Goal: Task Accomplishment & Management: Use online tool/utility

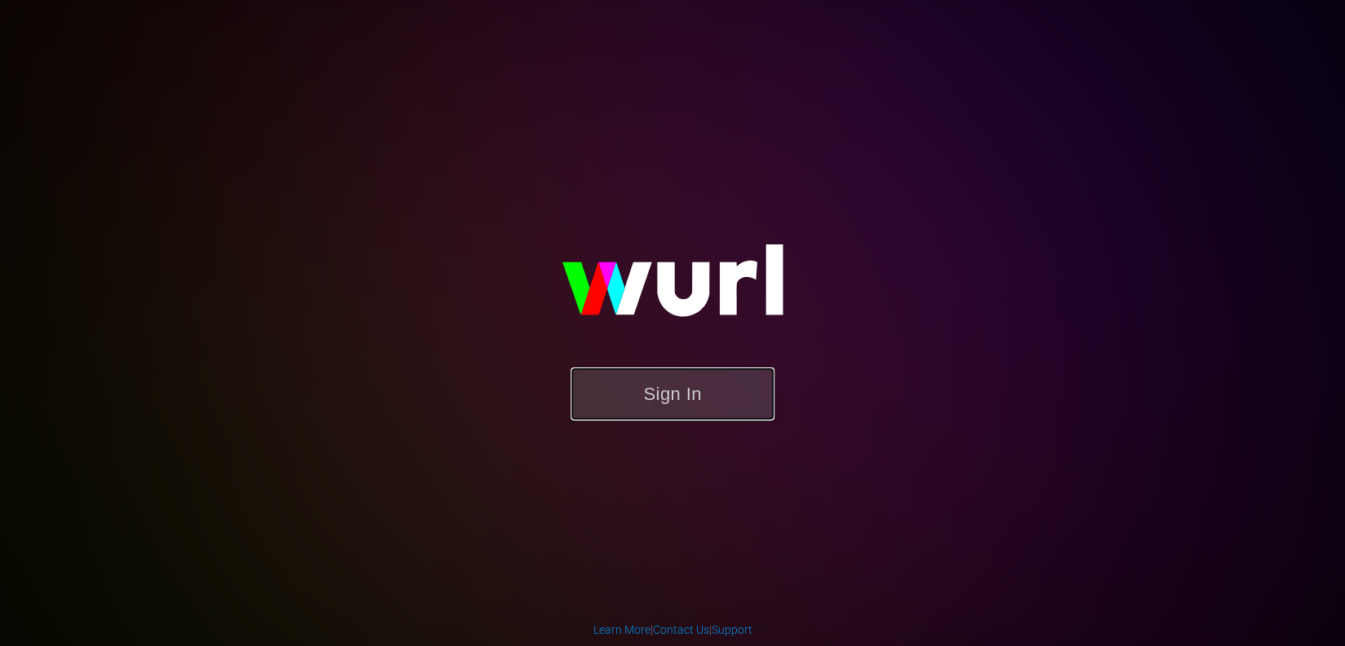
click at [674, 396] on button "Sign In" at bounding box center [673, 394] width 204 height 53
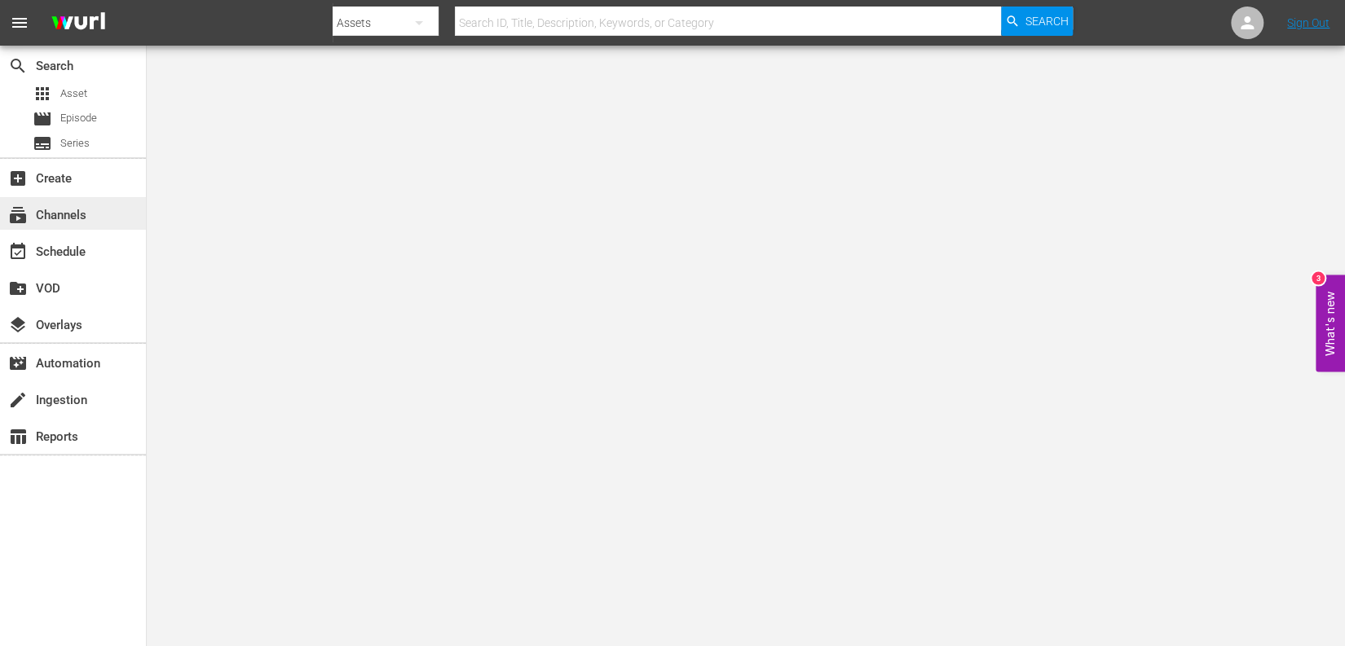
click at [44, 214] on div "subscriptions Channels" at bounding box center [45, 212] width 91 height 15
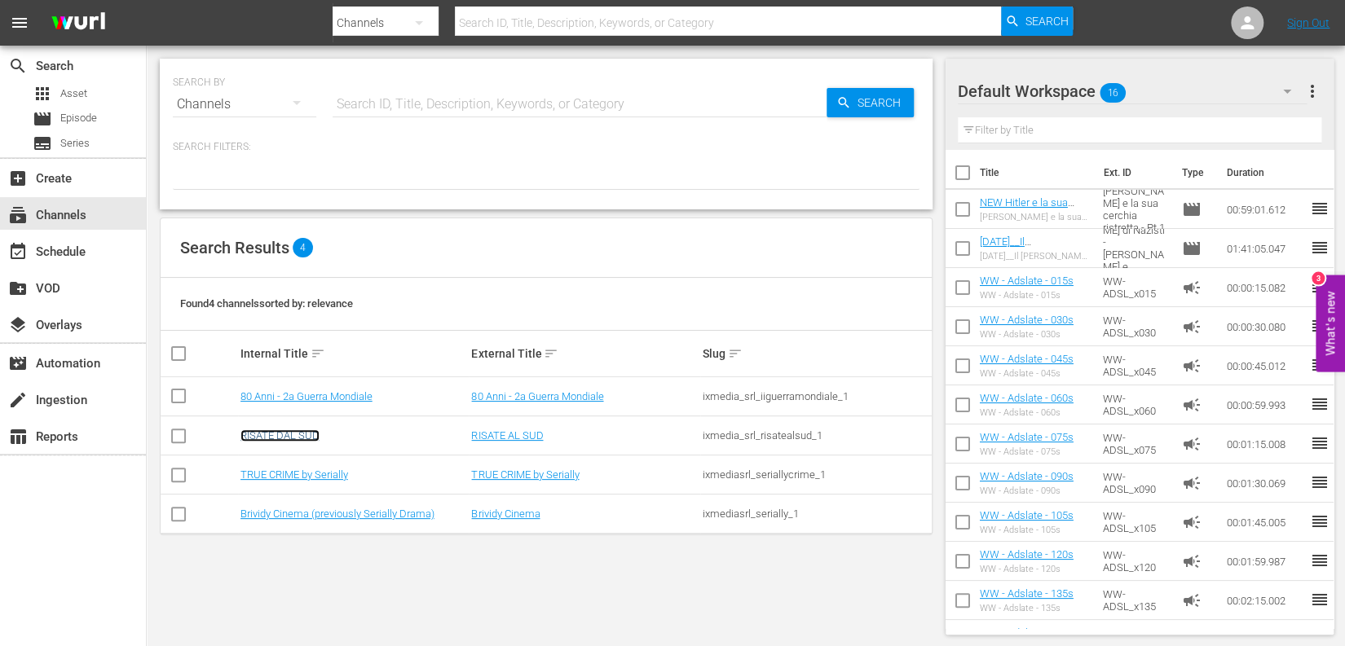
click at [258, 432] on link "RISATE DAL SUD" at bounding box center [279, 436] width 79 height 12
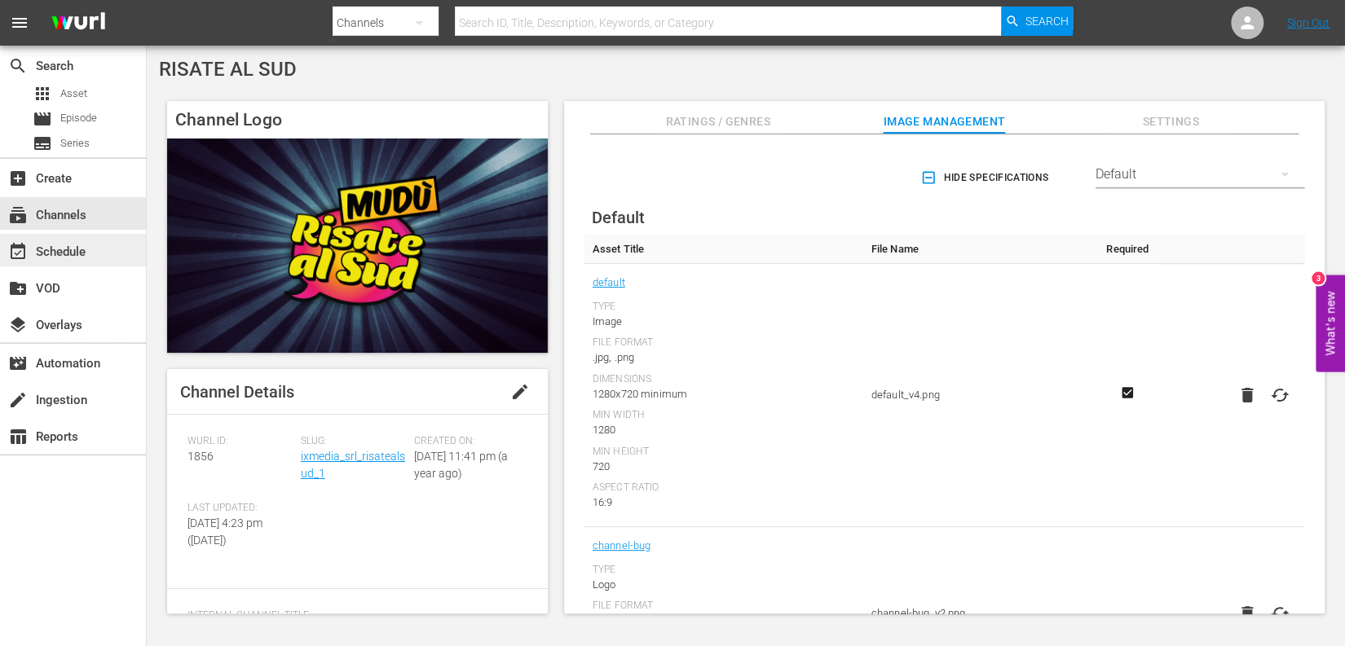
click at [64, 247] on div "event_available Schedule" at bounding box center [45, 249] width 91 height 15
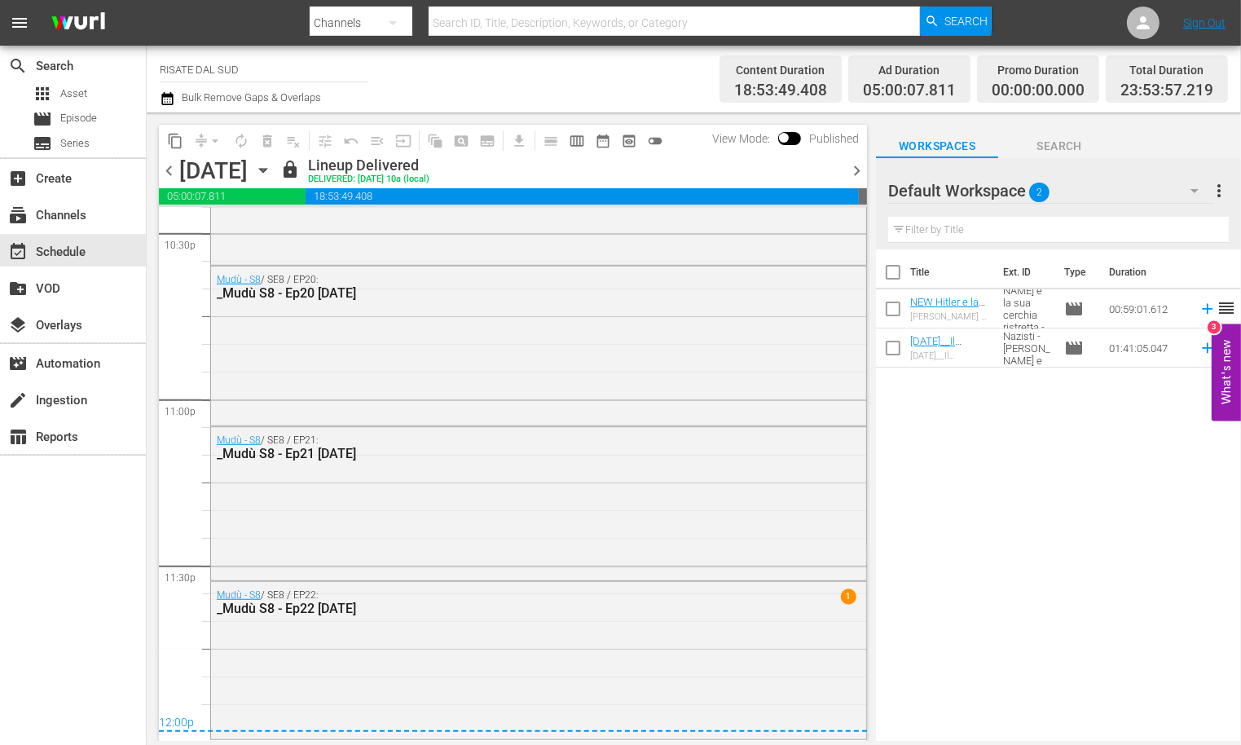
scroll to position [7457, 0]
click at [584, 137] on span "calendar_view_week_outlined" at bounding box center [577, 141] width 16 height 16
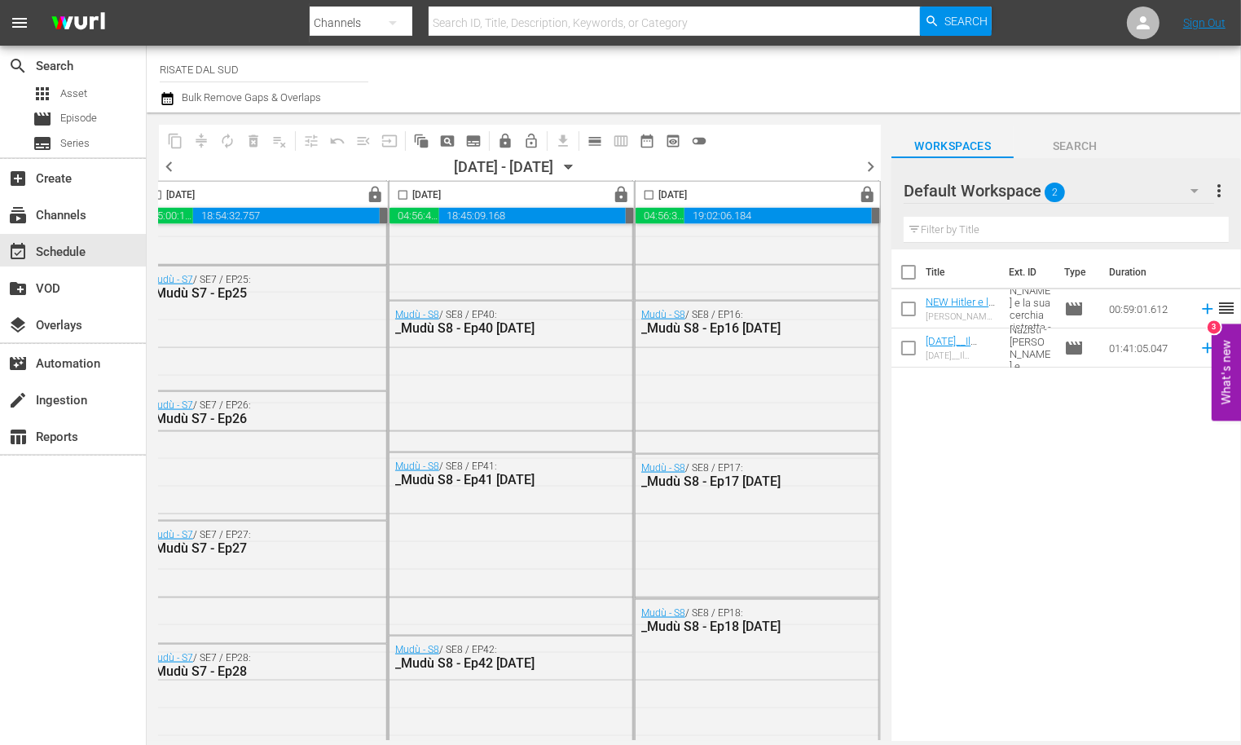
scroll to position [2464, 1050]
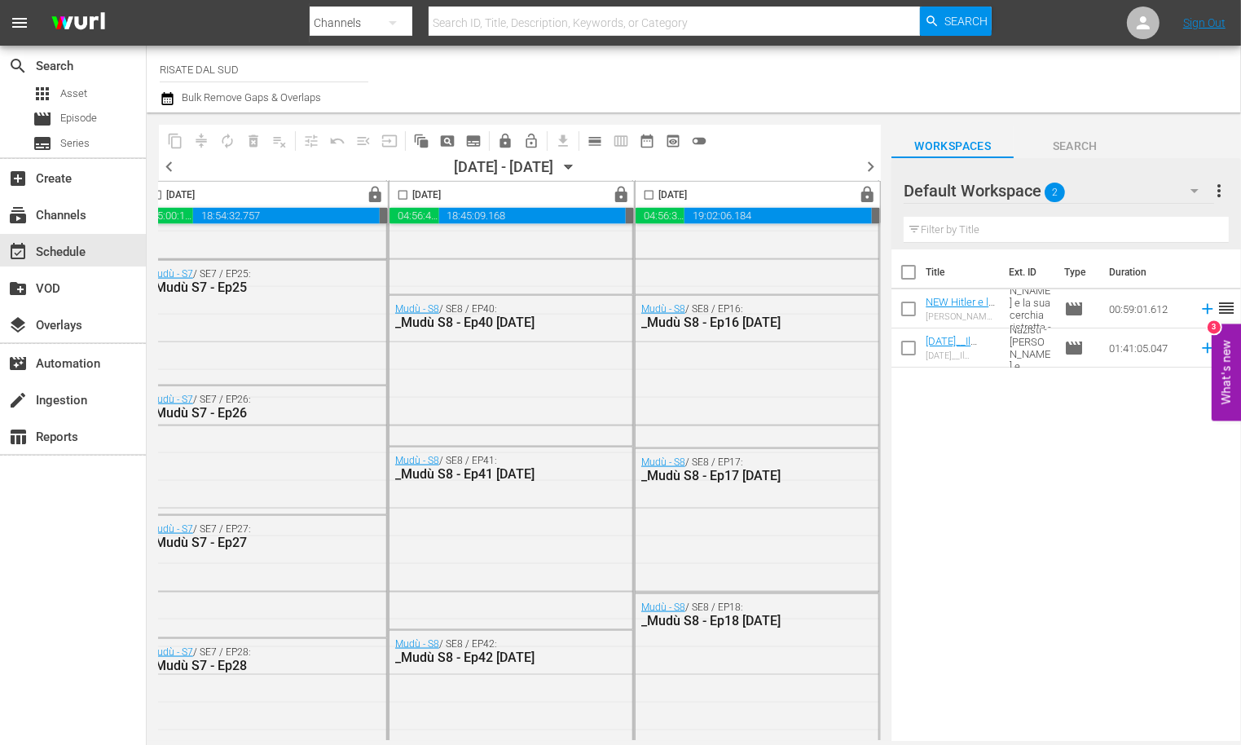
click at [867, 165] on span "chevron_right" at bounding box center [871, 167] width 20 height 20
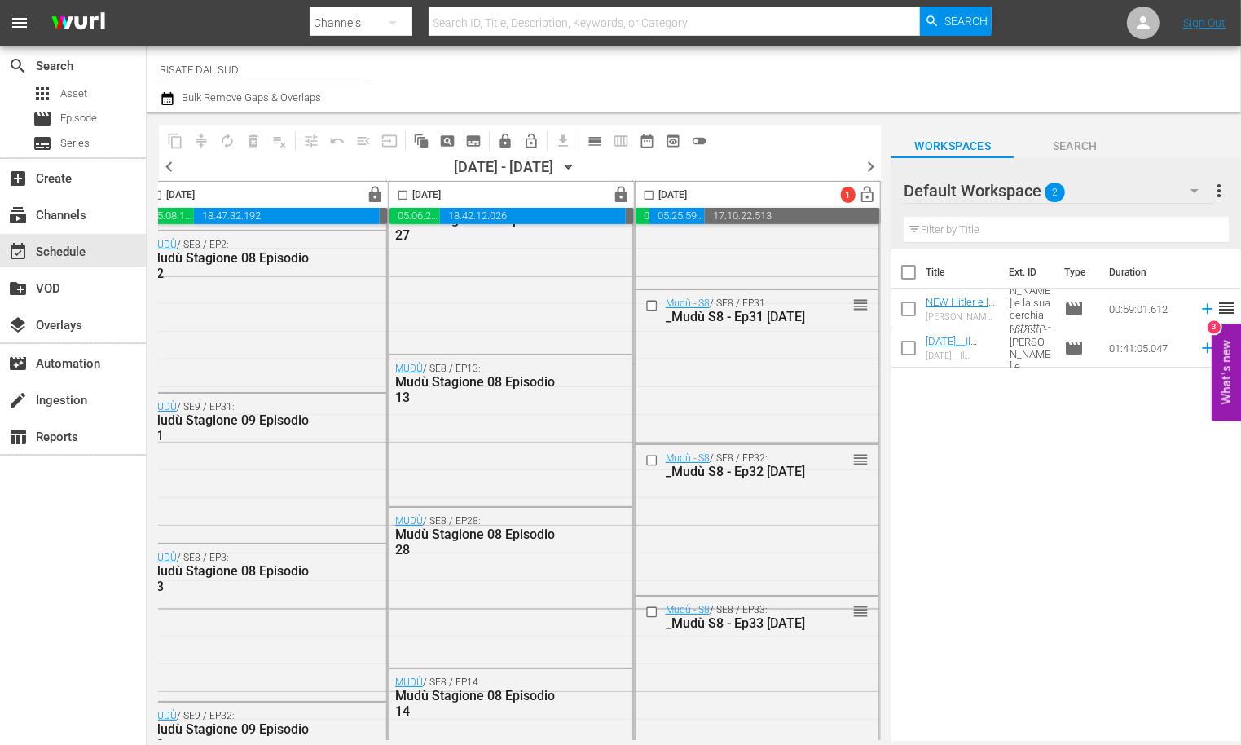
scroll to position [0, 1050]
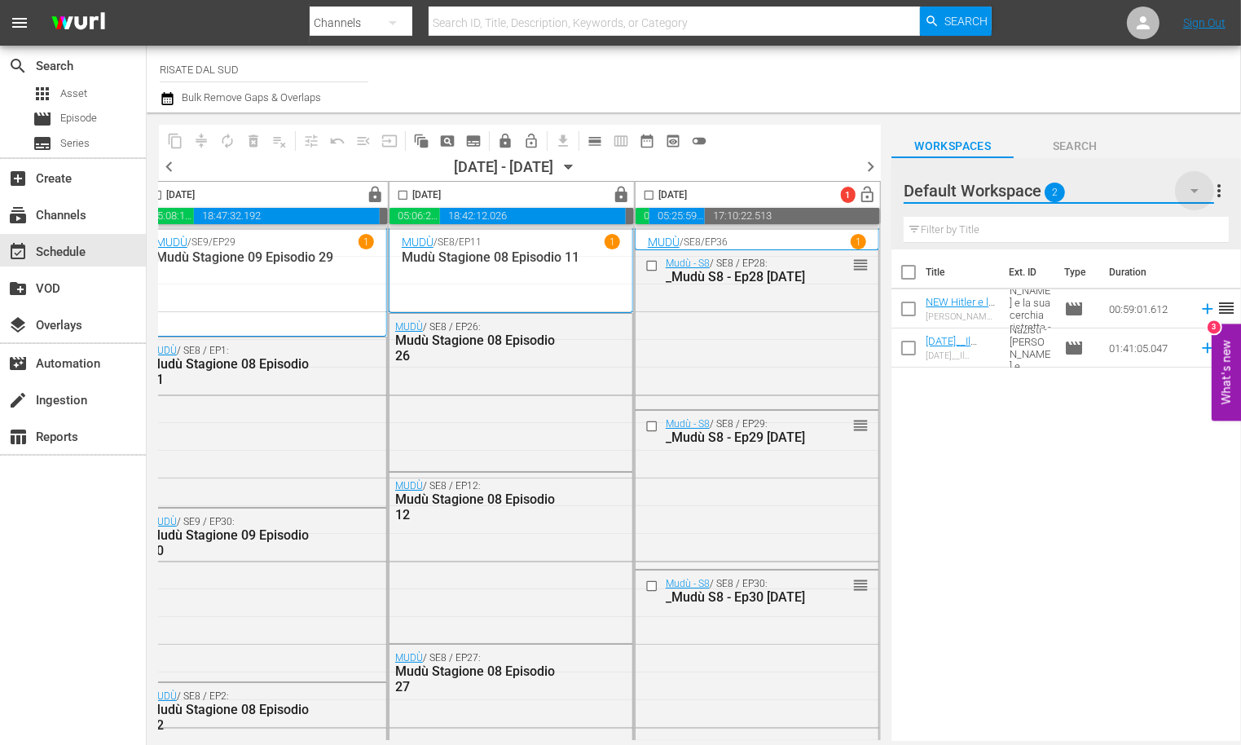
click at [1193, 190] on icon "button" at bounding box center [1195, 191] width 8 height 4
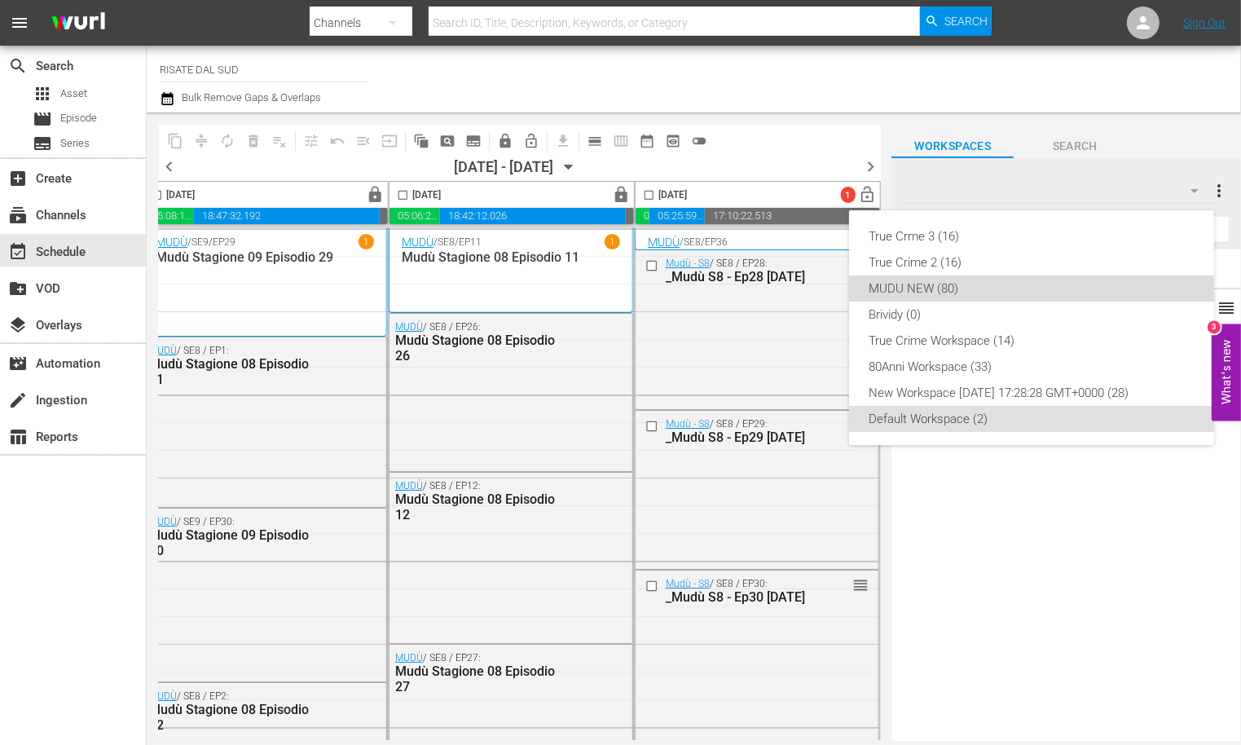
drag, startPoint x: 901, startPoint y: 283, endPoint x: 690, endPoint y: 287, distance: 211.2
click at [901, 283] on div "MUDU NEW (80)" at bounding box center [1032, 289] width 326 height 26
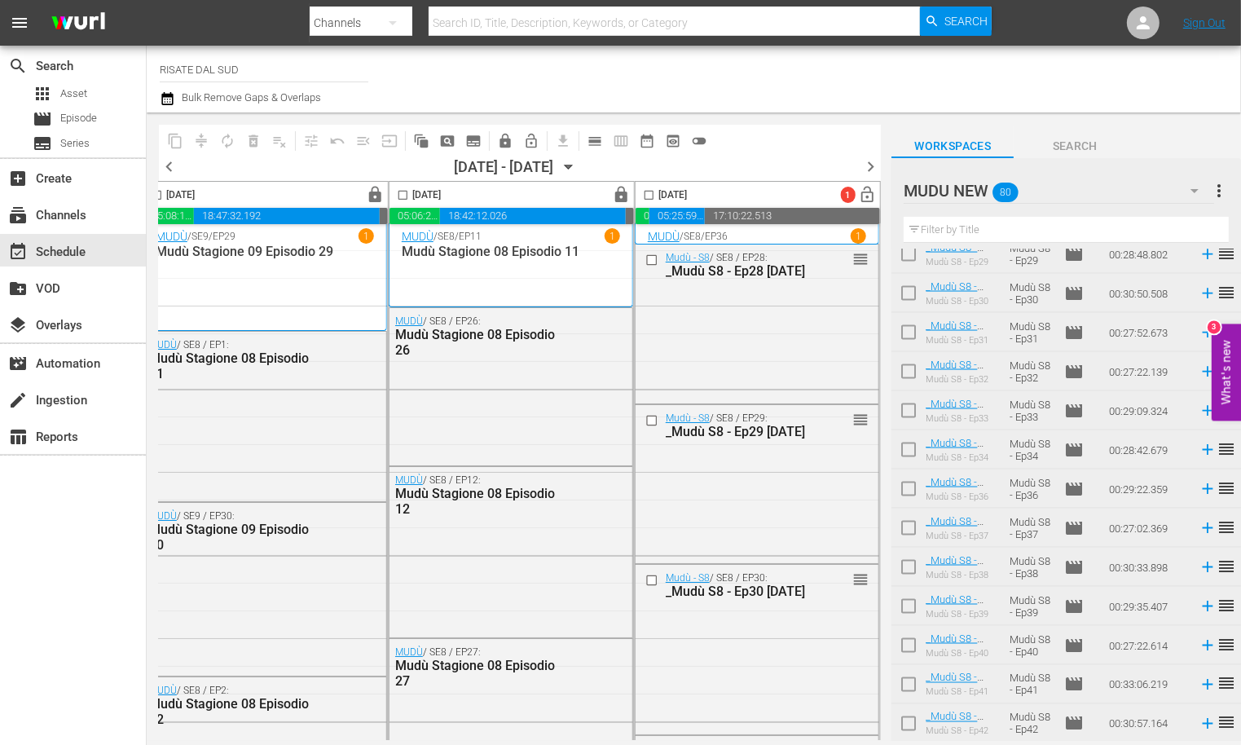
scroll to position [7, 1050]
click at [52, 214] on div "subscriptions Channels" at bounding box center [45, 212] width 91 height 15
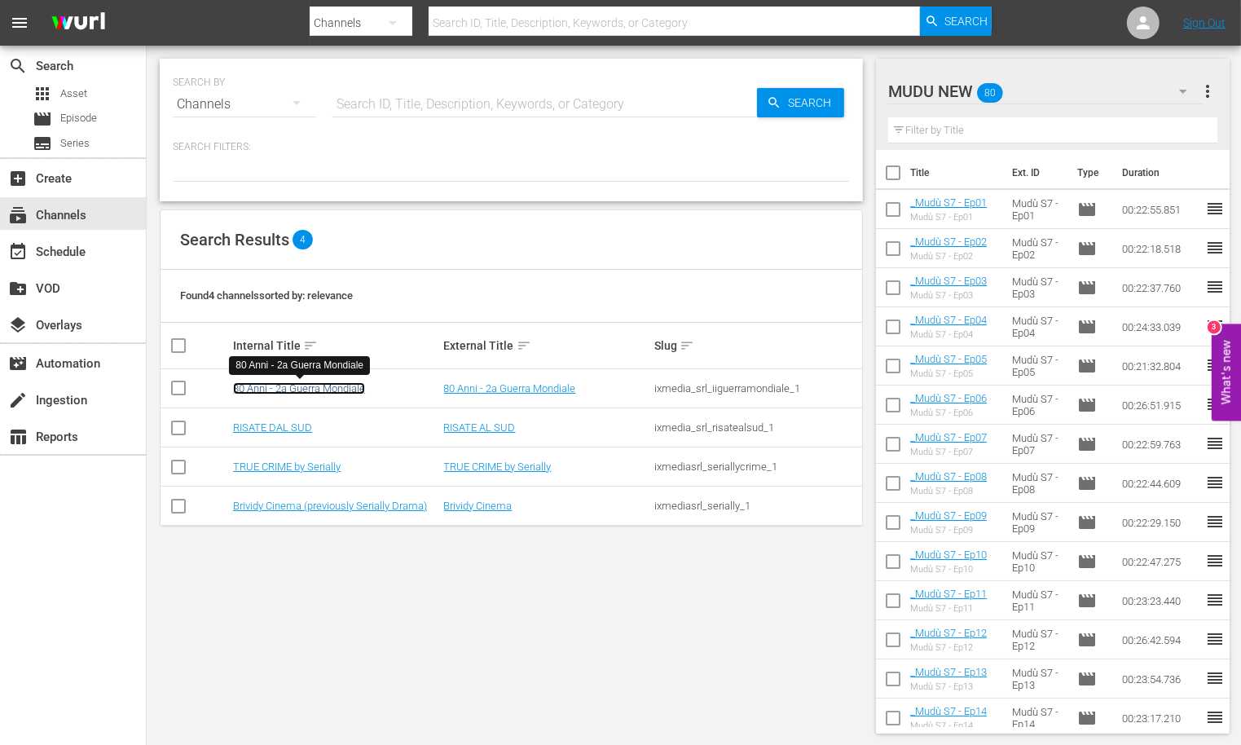
click at [260, 386] on link "80 Anni - 2a Guerra Mondiale" at bounding box center [299, 388] width 132 height 12
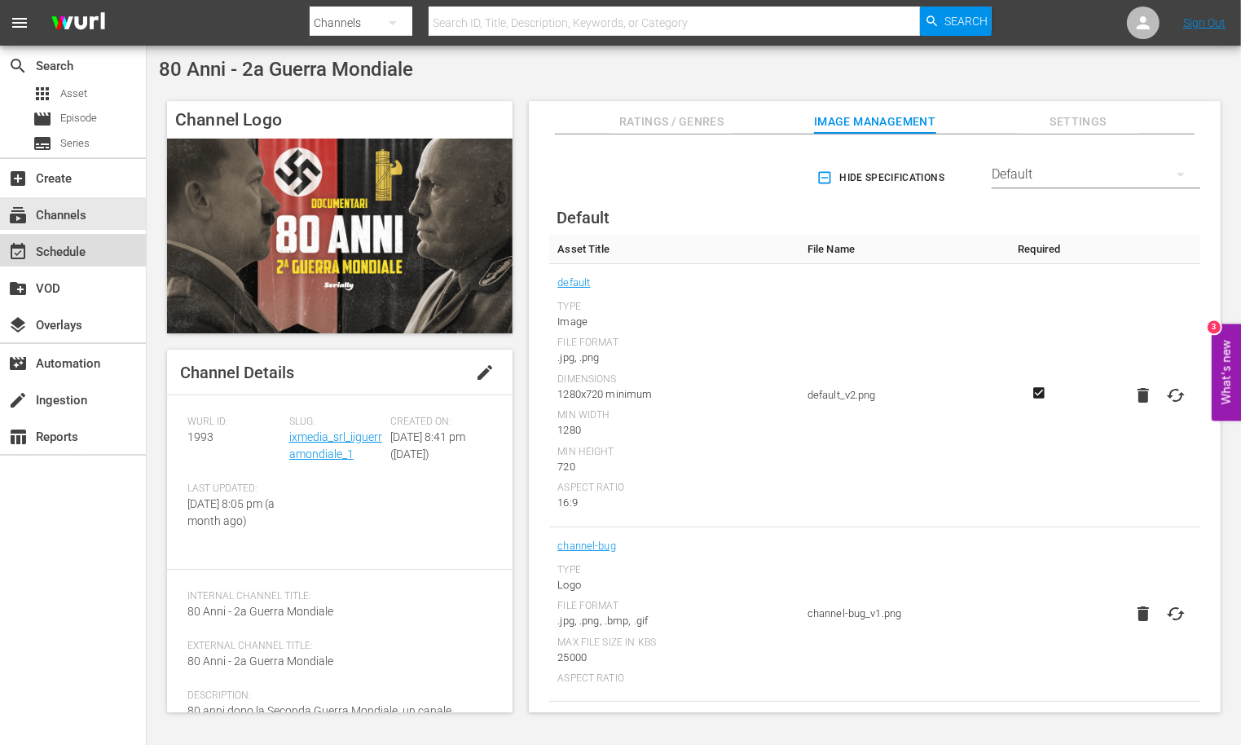
click at [72, 262] on div "event_available Schedule" at bounding box center [73, 250] width 146 height 33
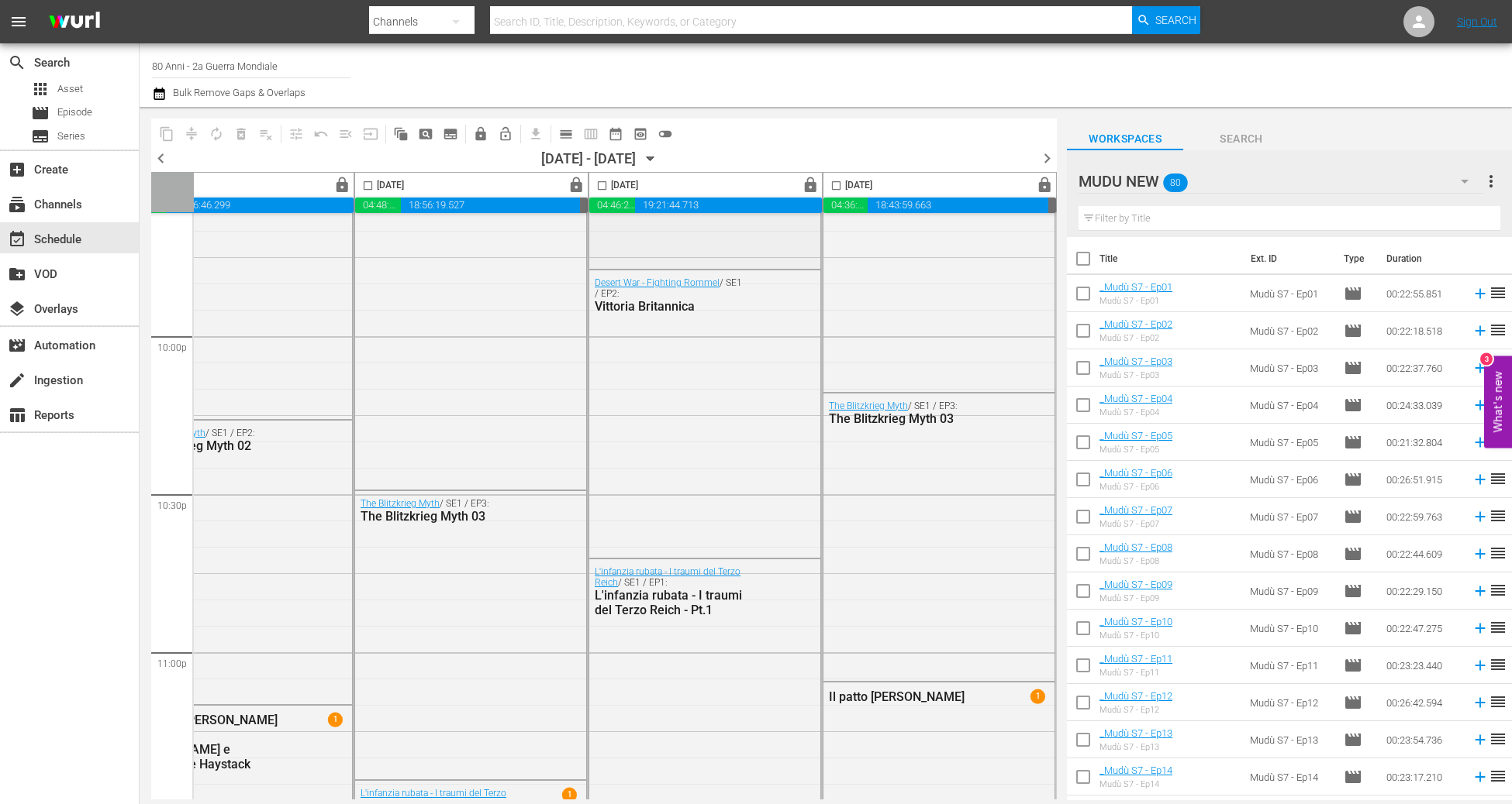
scroll to position [7009, 780]
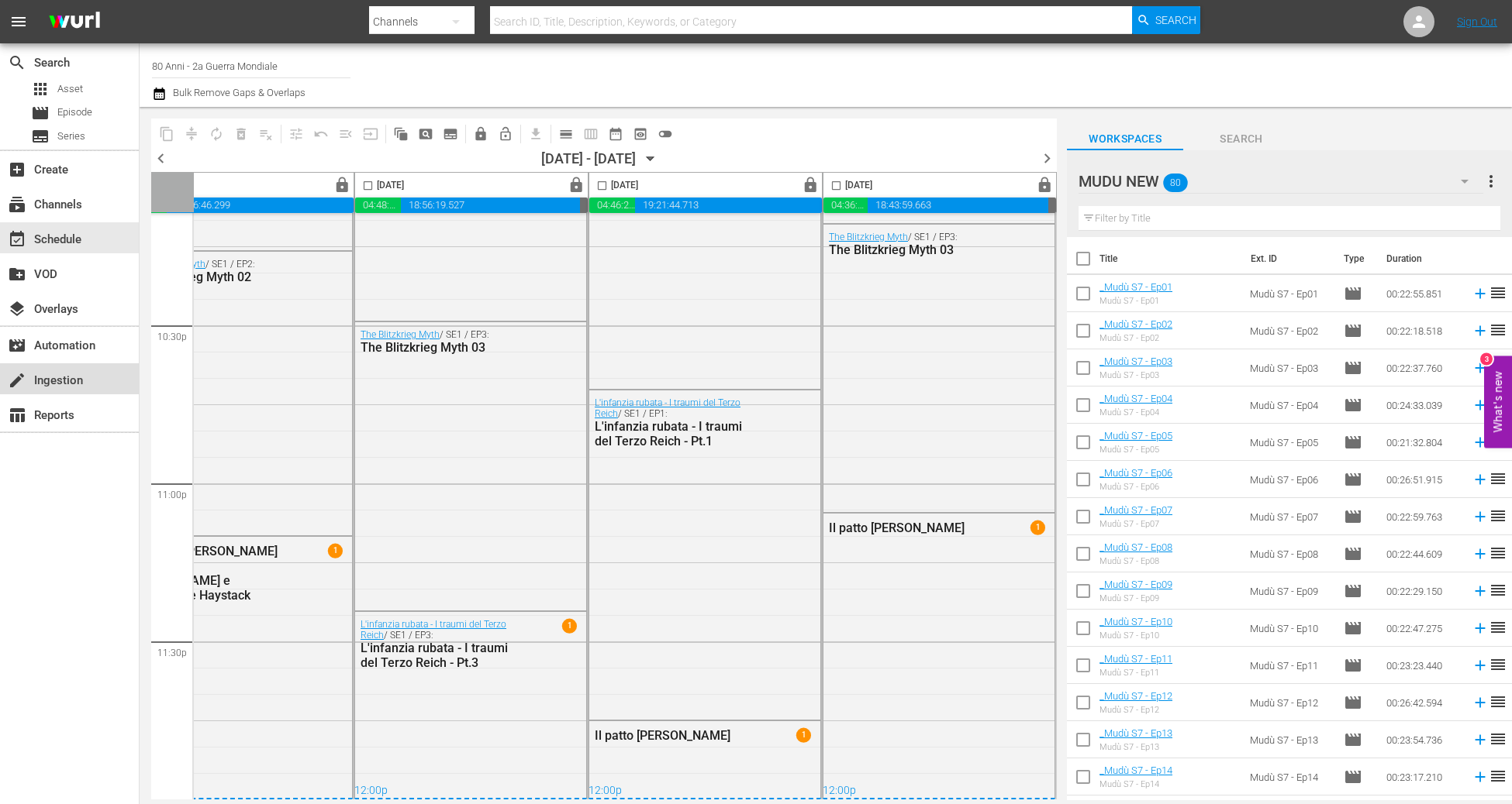
click at [29, 390] on div "create Ingestion" at bounding box center [69, 378] width 139 height 31
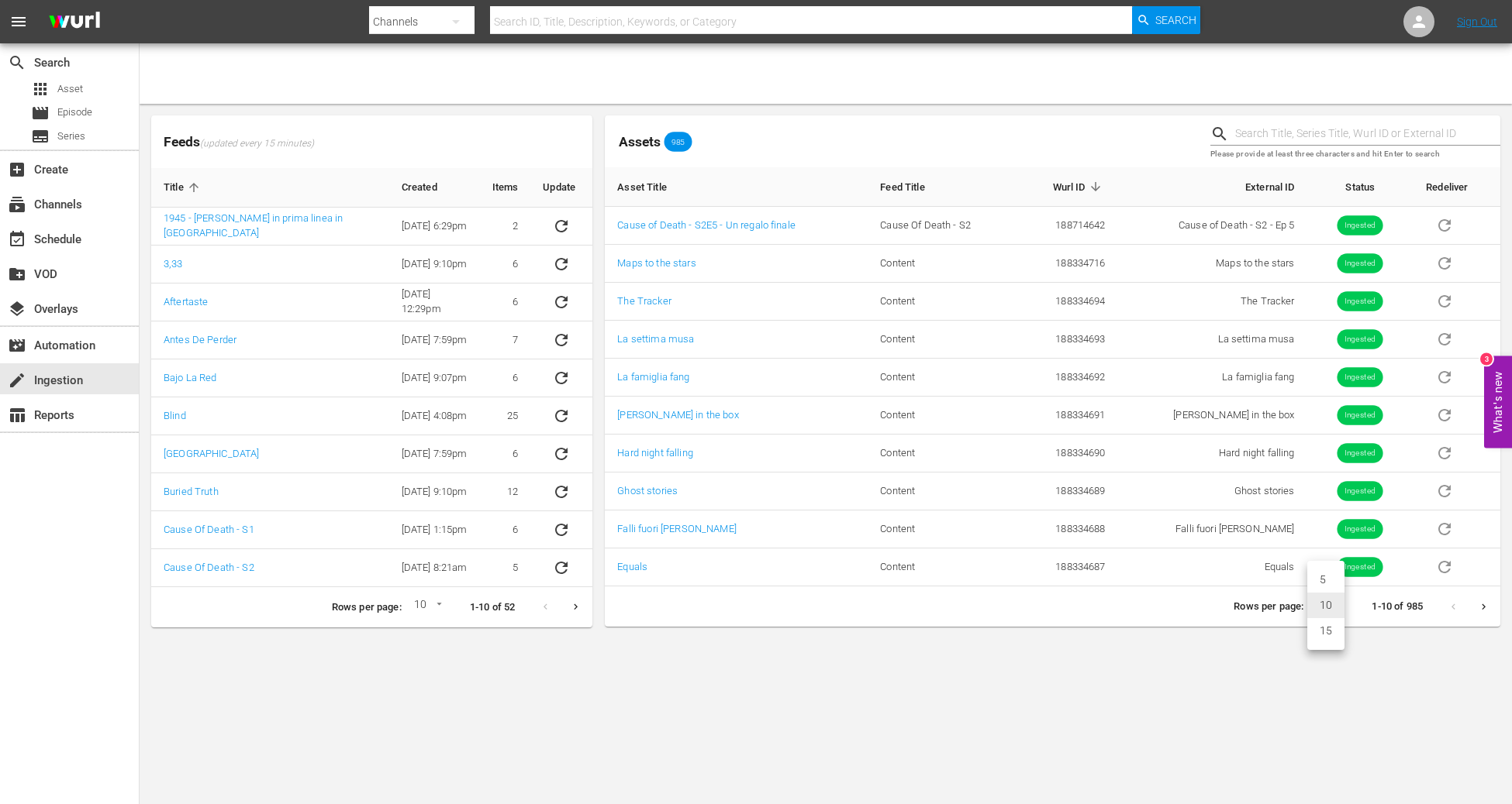
click at [1278, 599] on body "menu Search By Channels Search ID, Title, Description, Keywords, or Category Se…" at bounding box center [756, 402] width 1512 height 804
click at [1278, 602] on div at bounding box center [756, 402] width 1512 height 804
click at [1278, 605] on body "menu Search By Channels Search ID, Title, Description, Keywords, or Category Se…" at bounding box center [756, 402] width 1512 height 804
click at [1278, 614] on li "15" at bounding box center [1325, 630] width 37 height 26
type input "15"
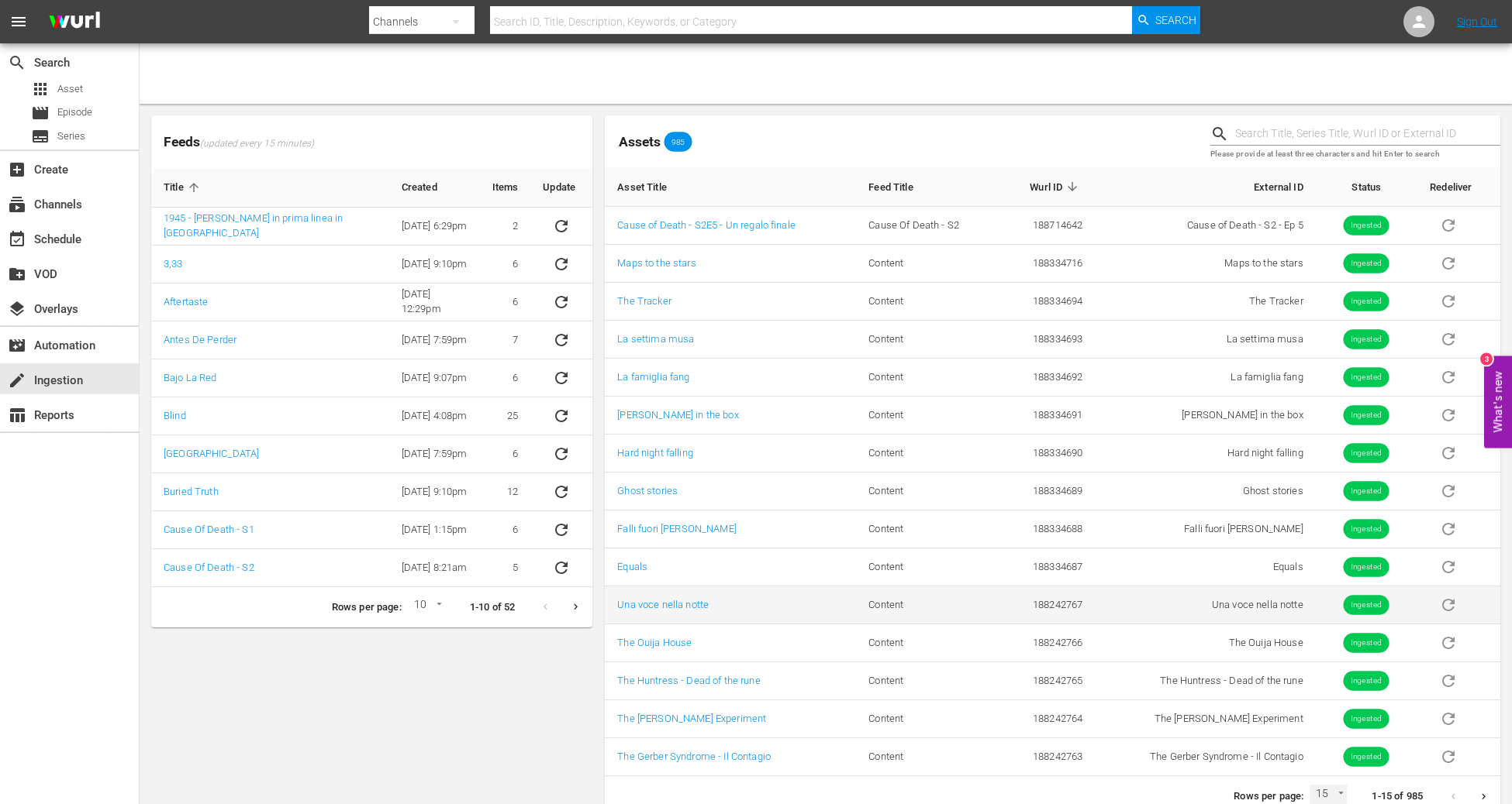
scroll to position [23, 0]
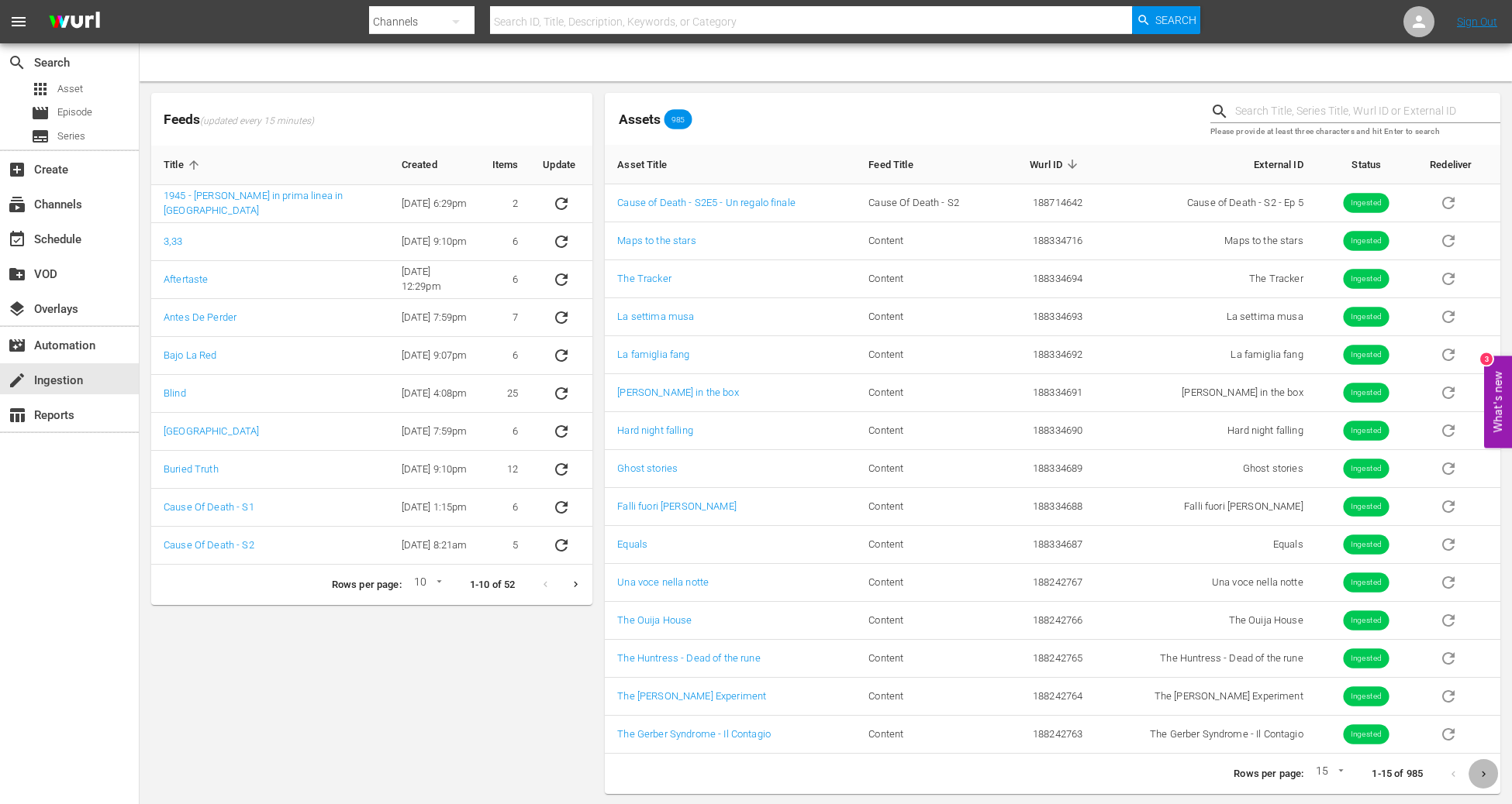
click at [1278, 614] on icon "Next page" at bounding box center [1483, 775] width 11 height 11
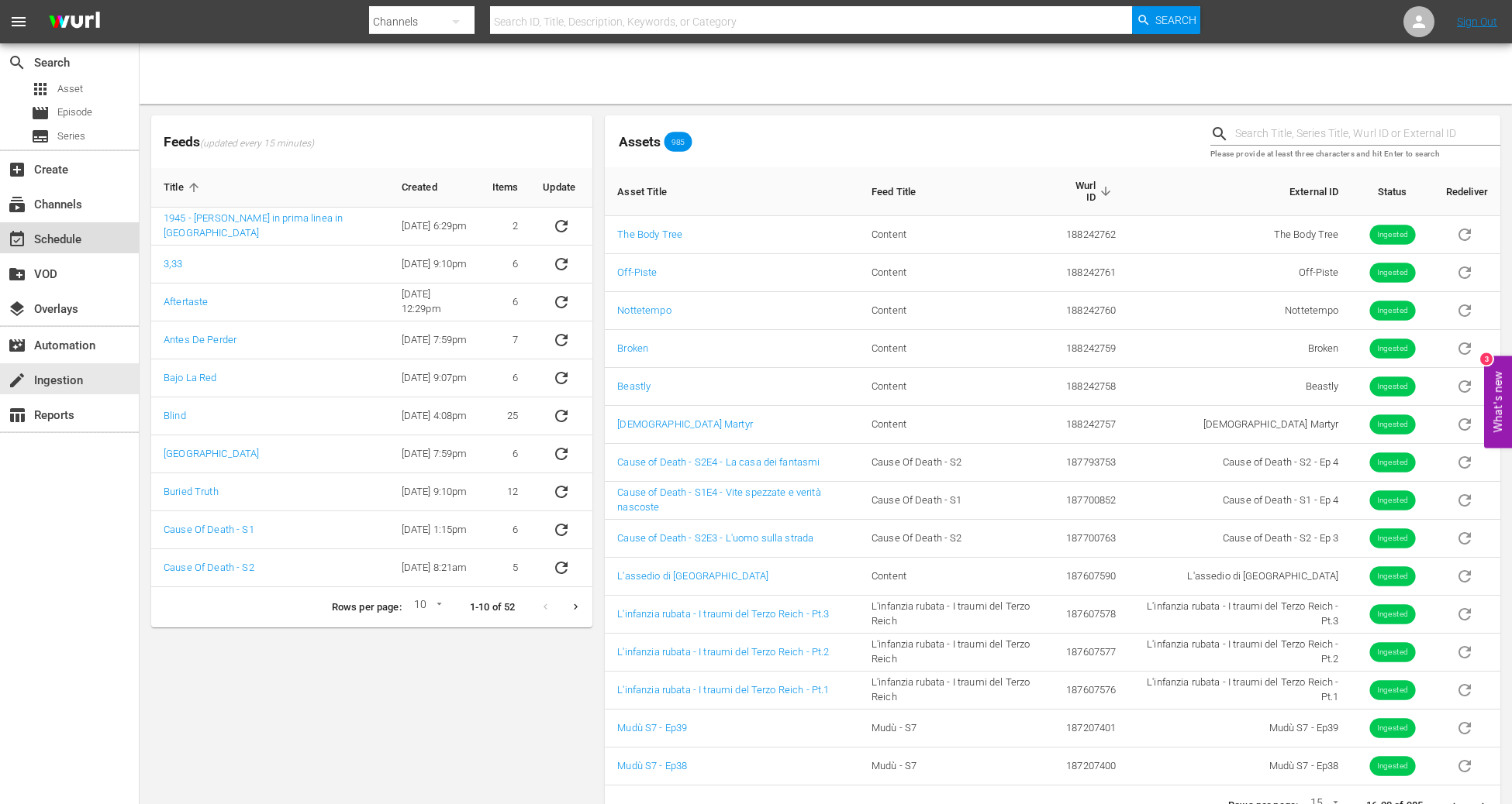
click at [41, 230] on div "event_available Schedule" at bounding box center [43, 237] width 87 height 14
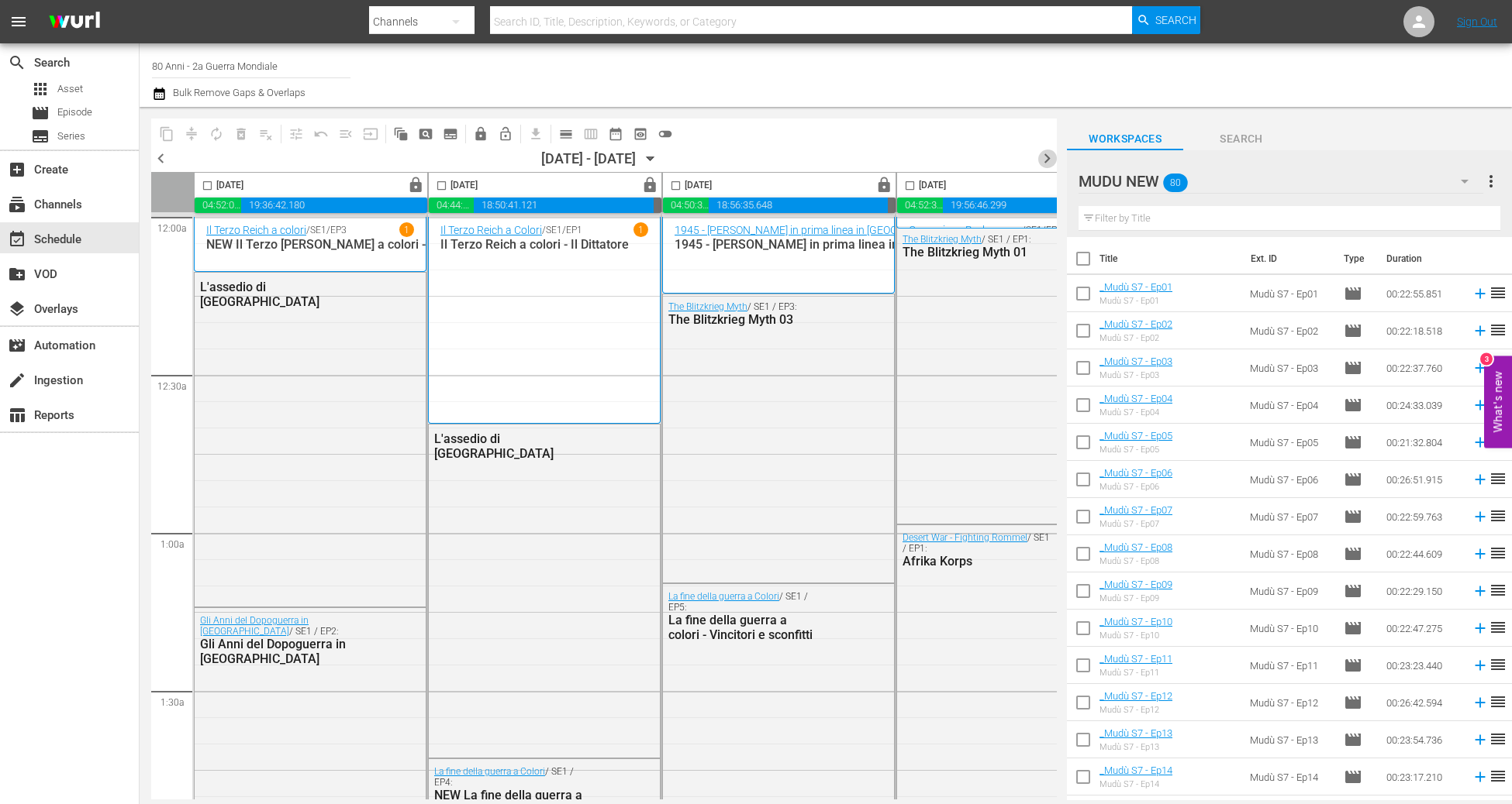
click at [1045, 162] on span "chevron_right" at bounding box center [1047, 159] width 19 height 19
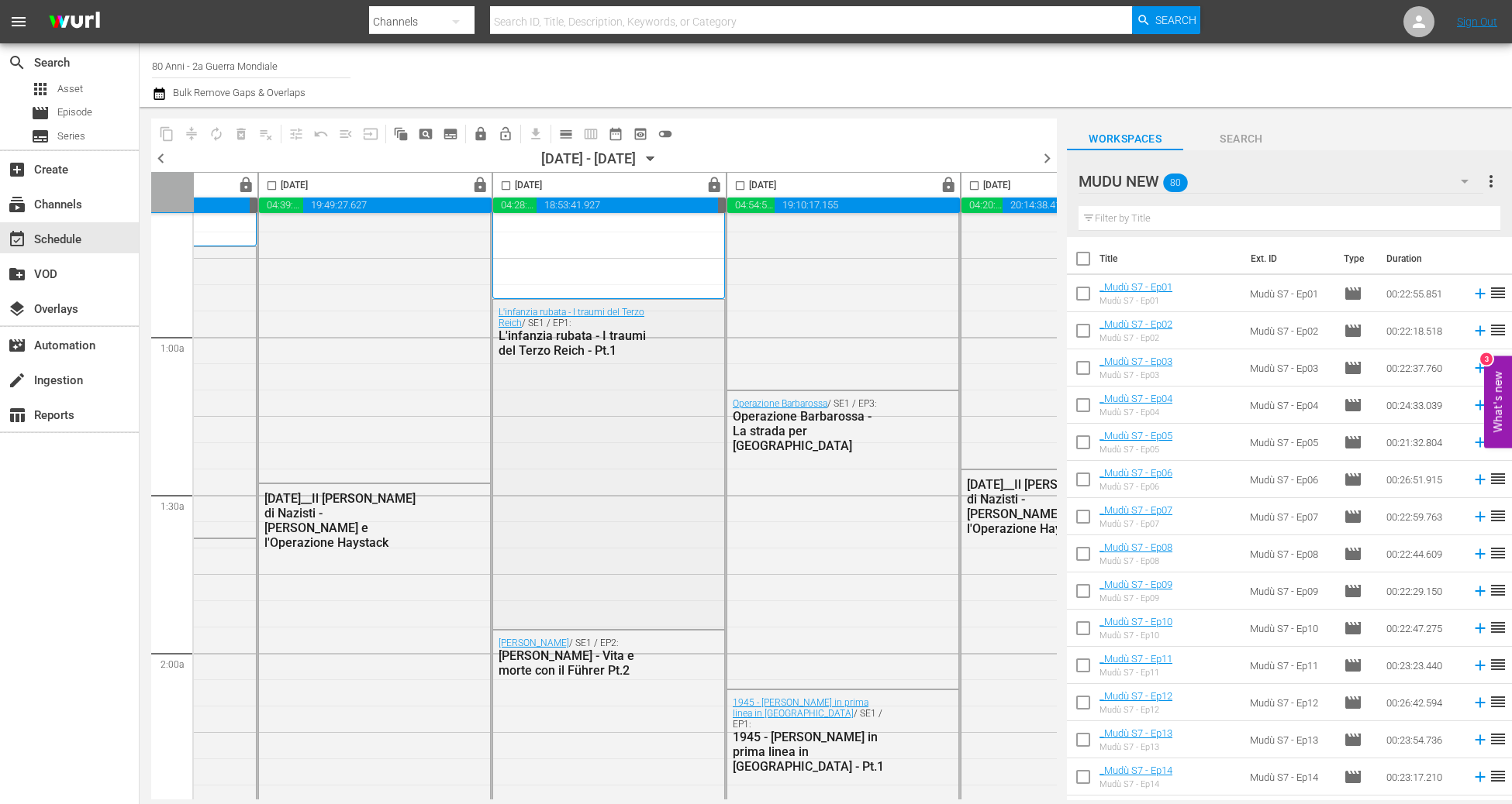
scroll to position [196, 780]
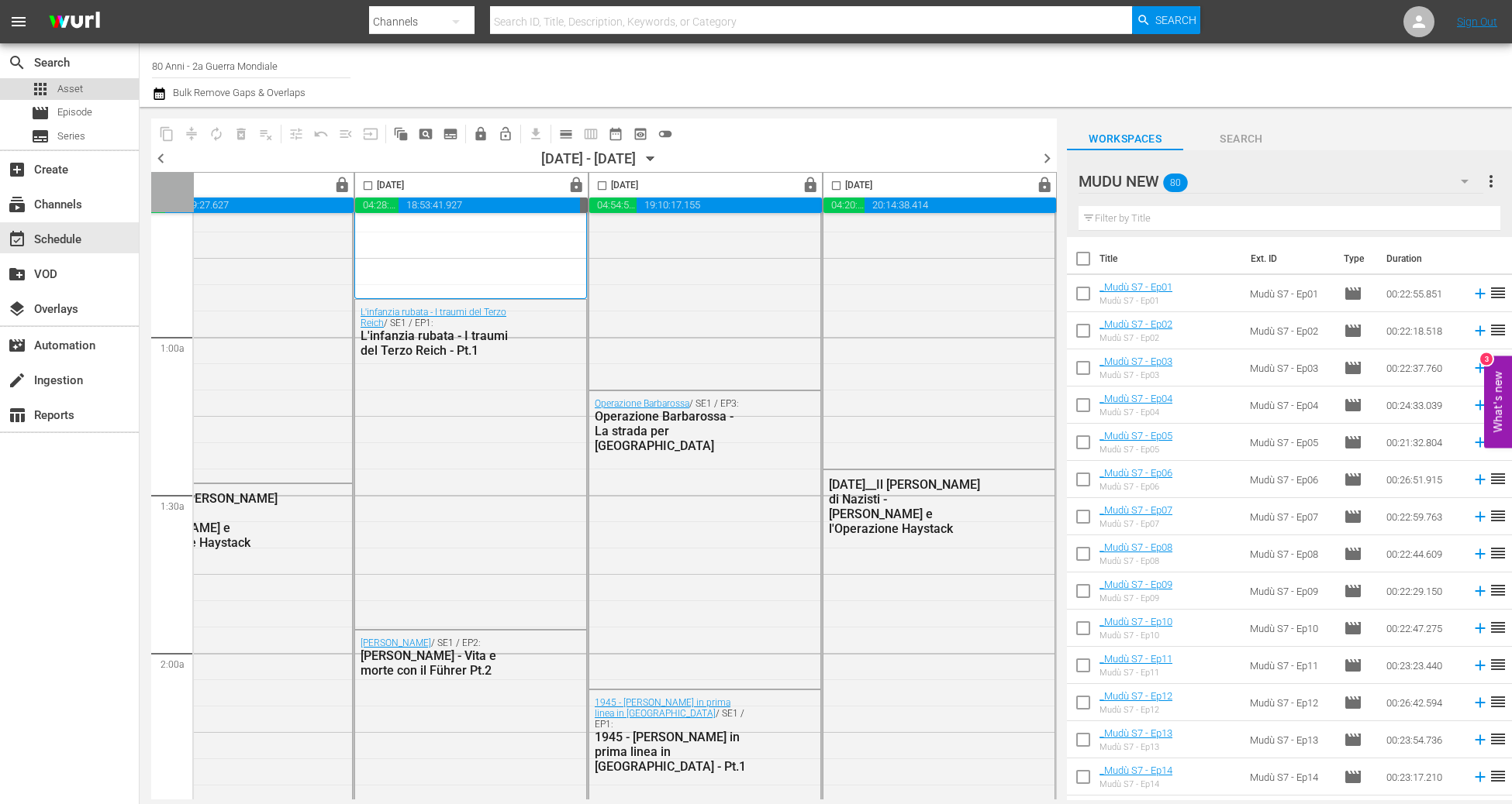
click at [69, 93] on span "Asset" at bounding box center [69, 89] width 26 height 15
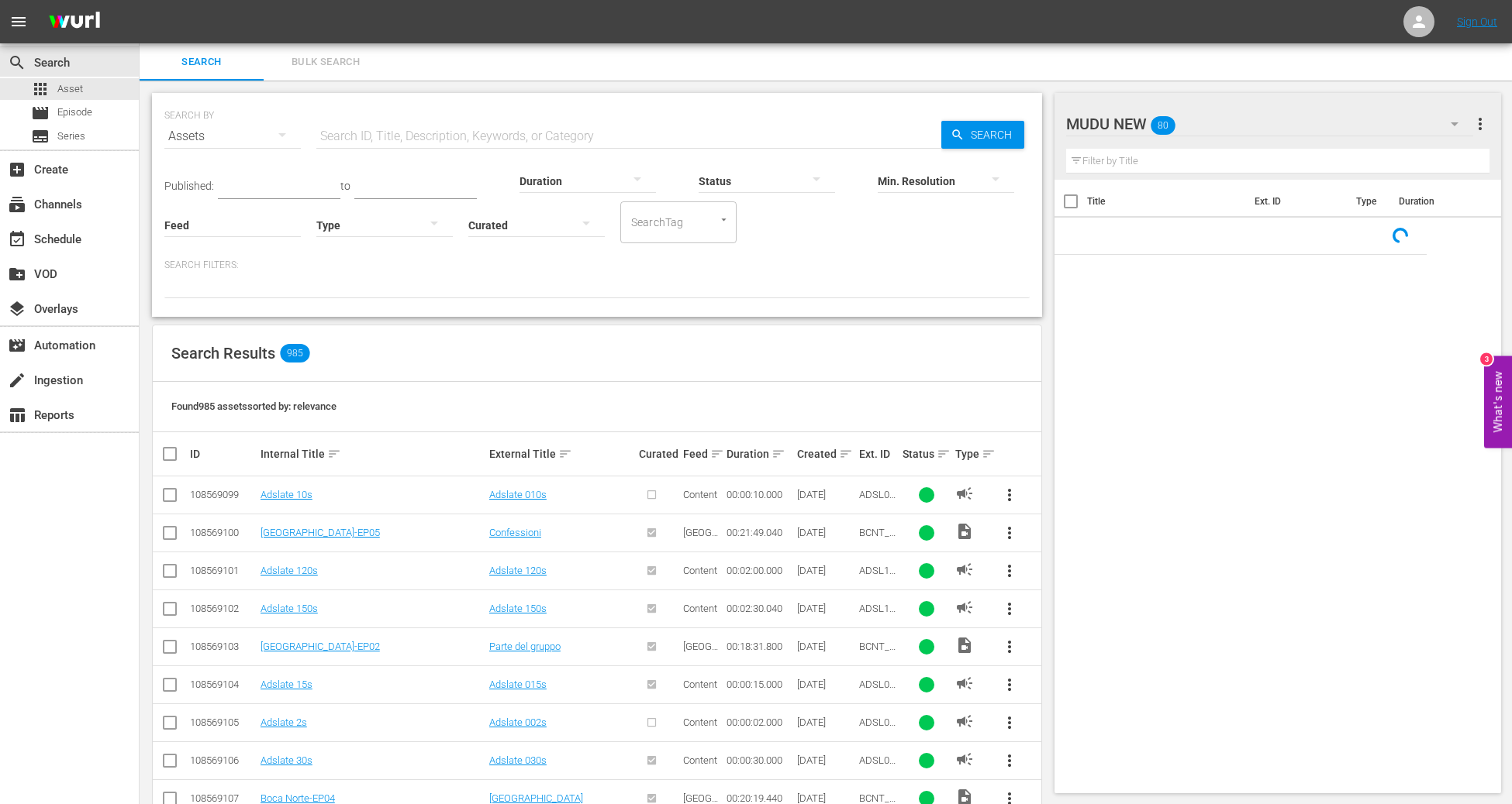
click at [325, 127] on input "text" at bounding box center [629, 136] width 625 height 37
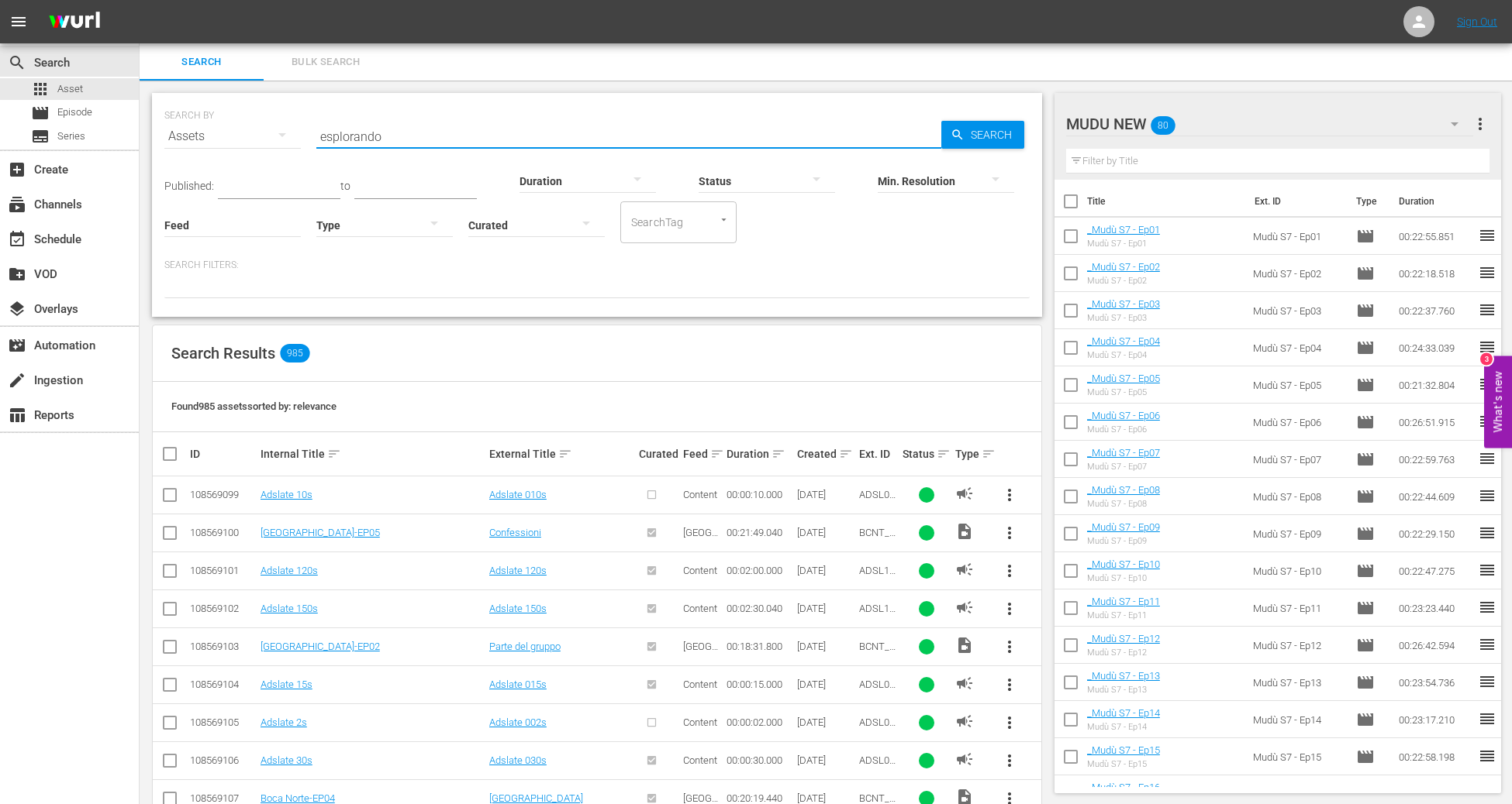
type input "esplorando"
